Goal: Use online tool/utility: Use online tool/utility

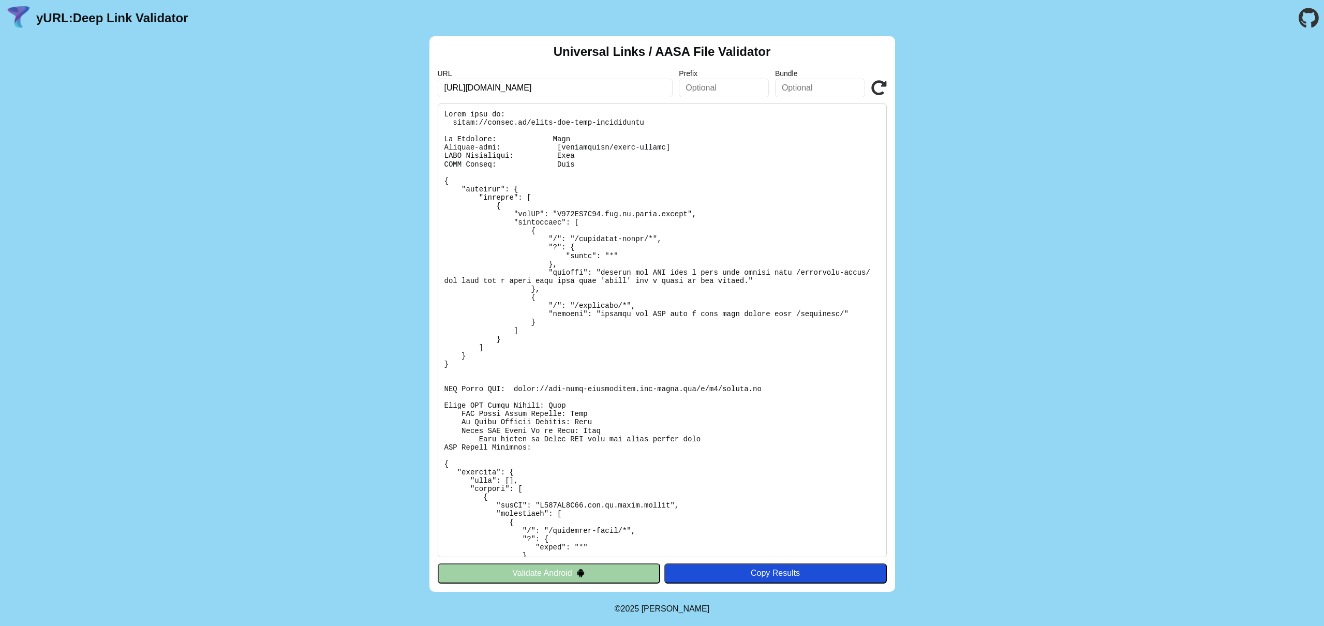
click at [883, 89] on icon at bounding box center [879, 88] width 16 height 16
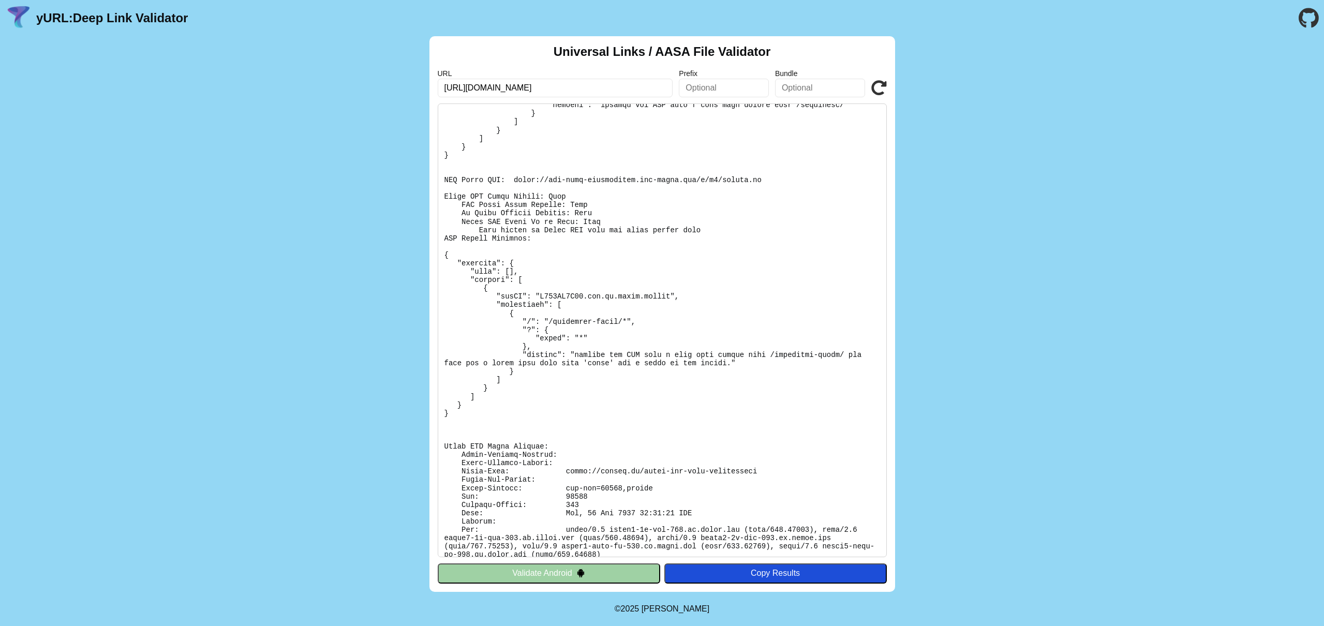
click at [689, 289] on pre at bounding box center [662, 330] width 449 height 454
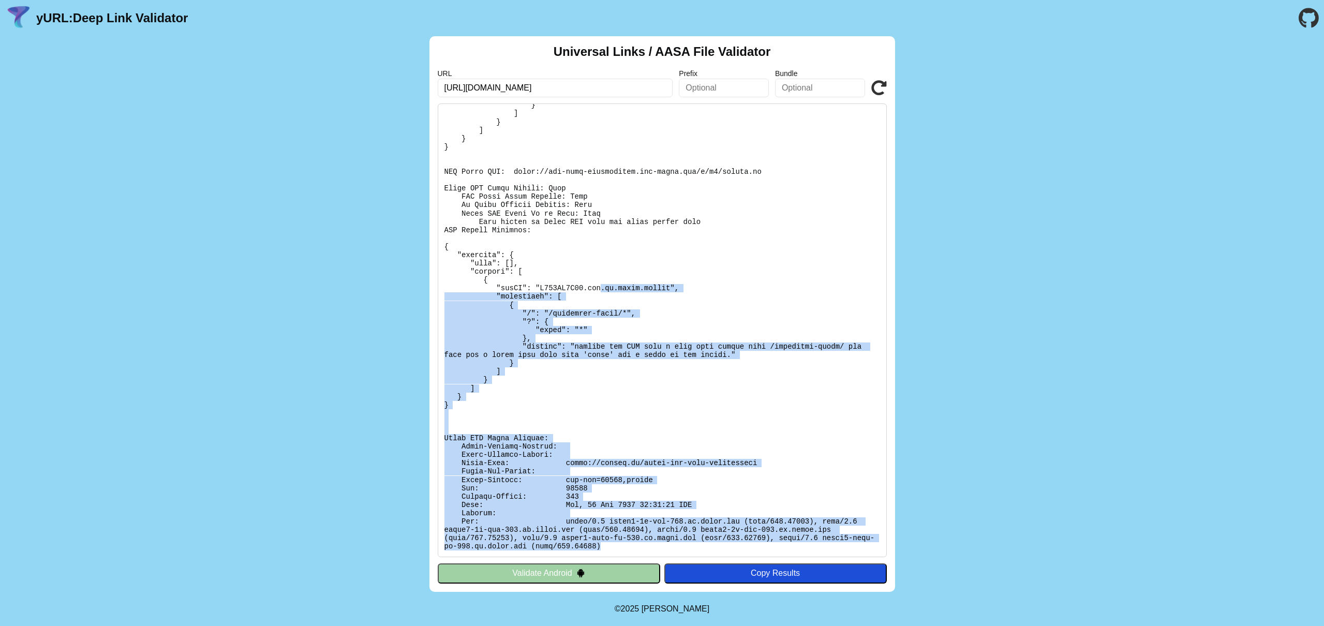
scroll to position [0, 0]
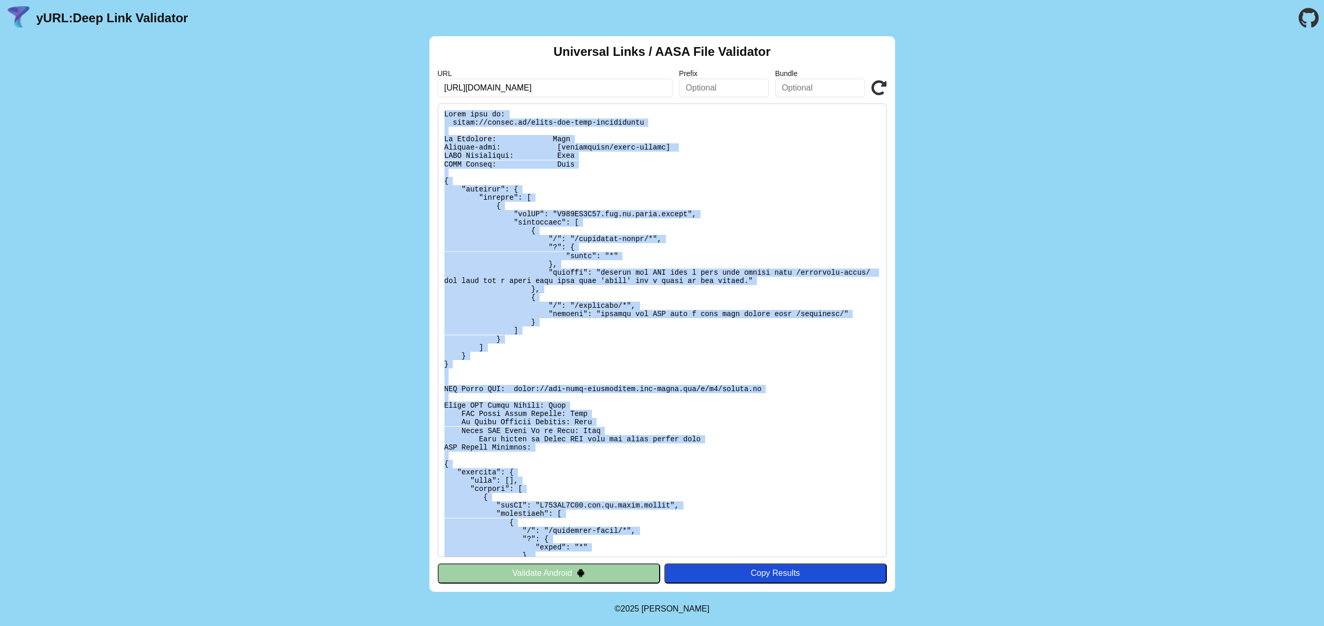
drag, startPoint x: 645, startPoint y: 545, endPoint x: 444, endPoint y: 114, distance: 475.2
click at [444, 114] on pre at bounding box center [662, 330] width 449 height 454
copy pre "Found file at: https://dietly.pl/apple-app-site-association No Redirect: Pass C…"
